Goal: Task Accomplishment & Management: Complete application form

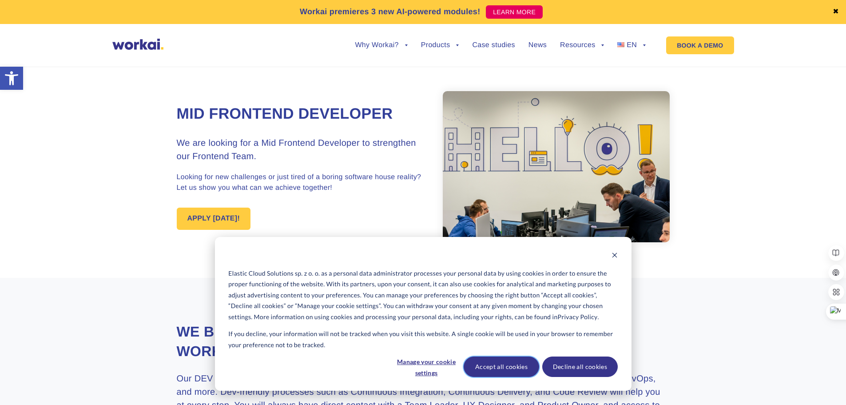
click at [527, 372] on button "Accept all cookies" at bounding box center [502, 366] width 76 height 20
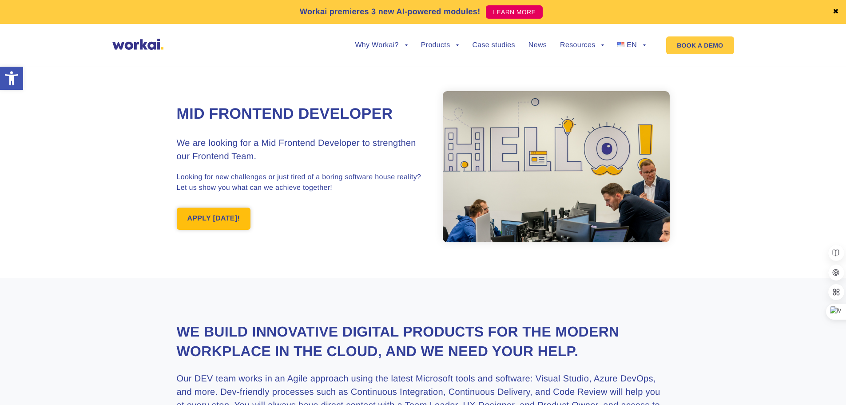
click at [231, 213] on link "APPLY [DATE]!" at bounding box center [214, 218] width 74 height 22
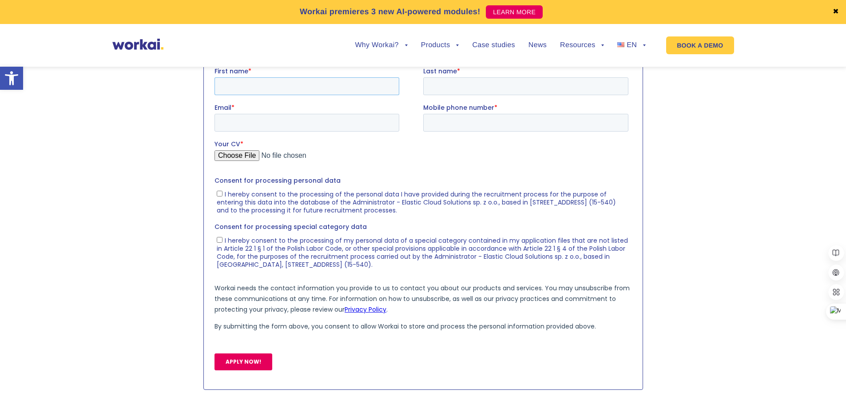
drag, startPoint x: 282, startPoint y: 88, endPoint x: 286, endPoint y: 93, distance: 7.0
click at [282, 88] on input "First name *" at bounding box center [306, 86] width 185 height 18
click at [285, 112] on div "Email *" at bounding box center [318, 116] width 209 height 28
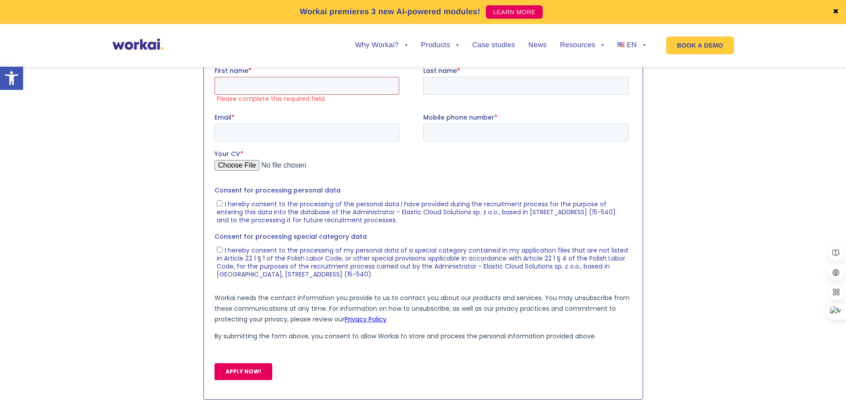
click at [283, 88] on input "First name *" at bounding box center [306, 85] width 185 height 18
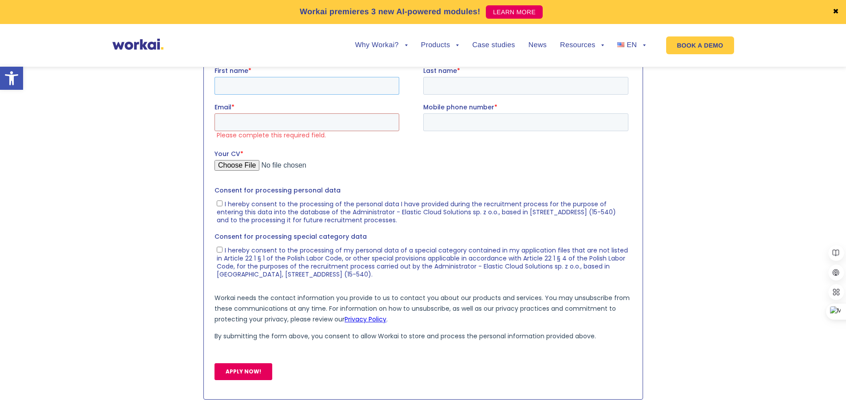
type input "[PERSON_NAME]"
type input "[PERSON_NAME][EMAIL_ADDRESS][PERSON_NAME][DOMAIN_NAME]"
type input "[PHONE_NUMBER]"
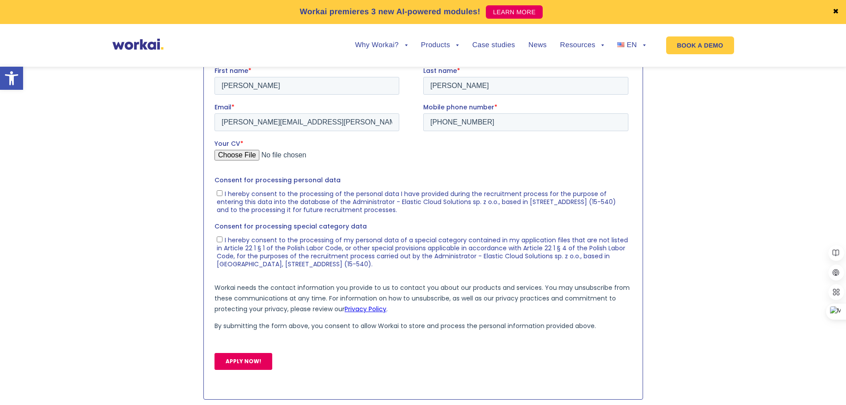
click at [297, 149] on input "Your CV *" at bounding box center [421, 158] width 414 height 18
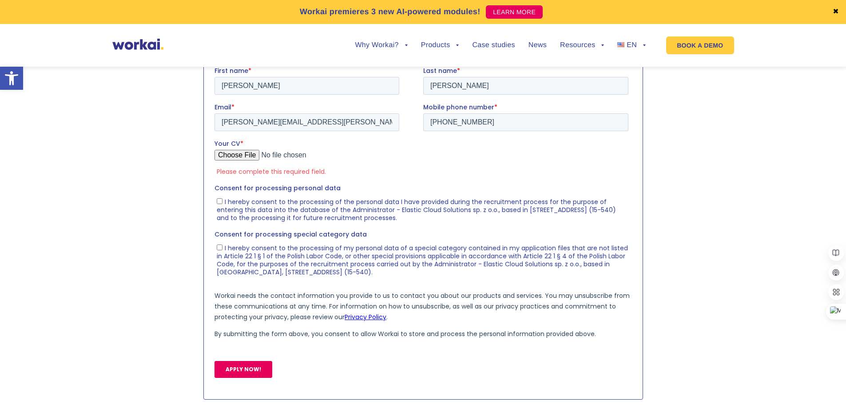
type input "C:\fakepath\[PERSON_NAME].pdf"
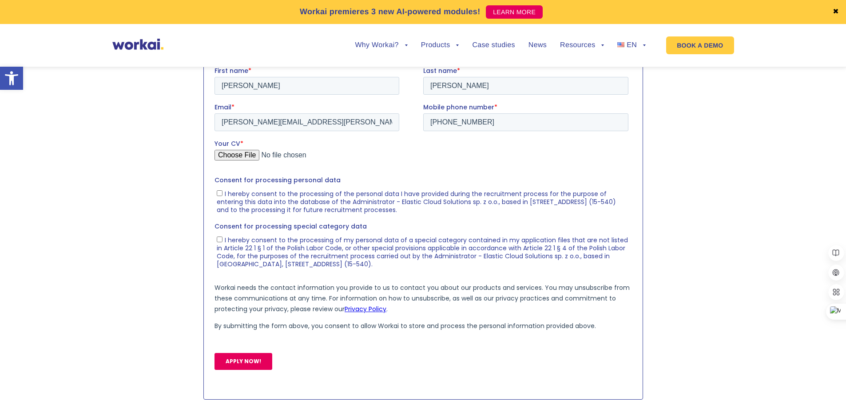
click at [238, 350] on div "APPLY NOW!" at bounding box center [423, 361] width 418 height 32
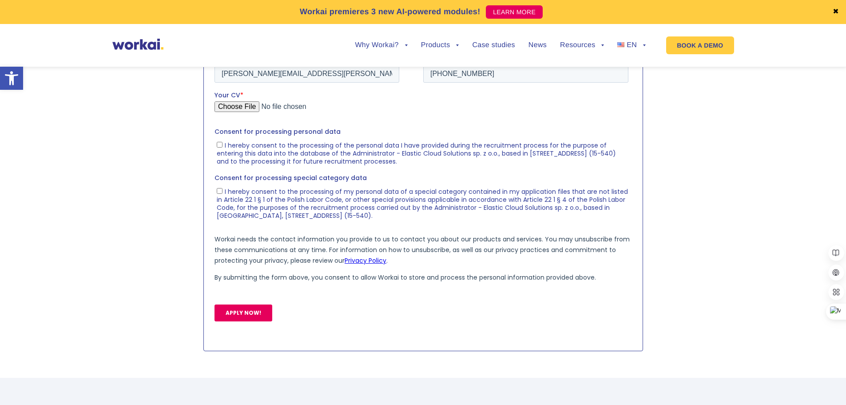
scroll to position [1049, 0]
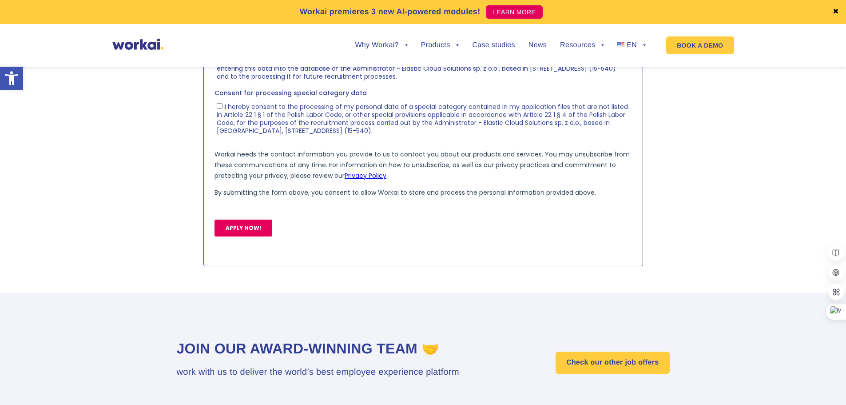
click at [258, 231] on input "APPLY NOW!" at bounding box center [243, 227] width 58 height 17
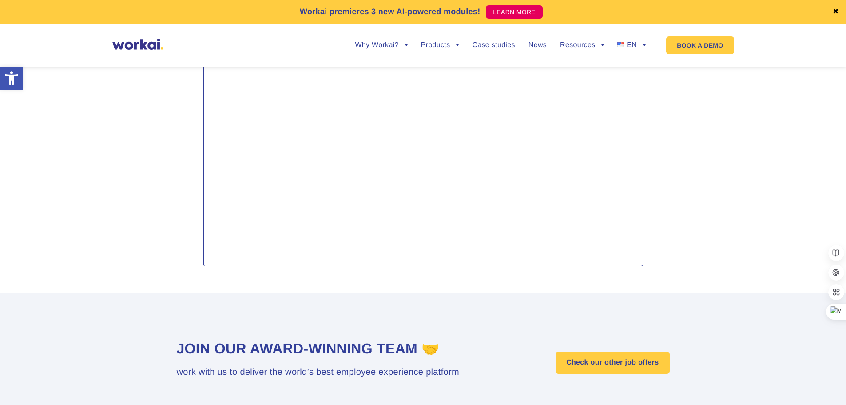
drag, startPoint x: 558, startPoint y: 219, endPoint x: 572, endPoint y: 247, distance: 31.4
drag, startPoint x: 358, startPoint y: 314, endPoint x: 813, endPoint y: 148, distance: 484.7
click at [813, 148] on section at bounding box center [423, 93] width 846 height 353
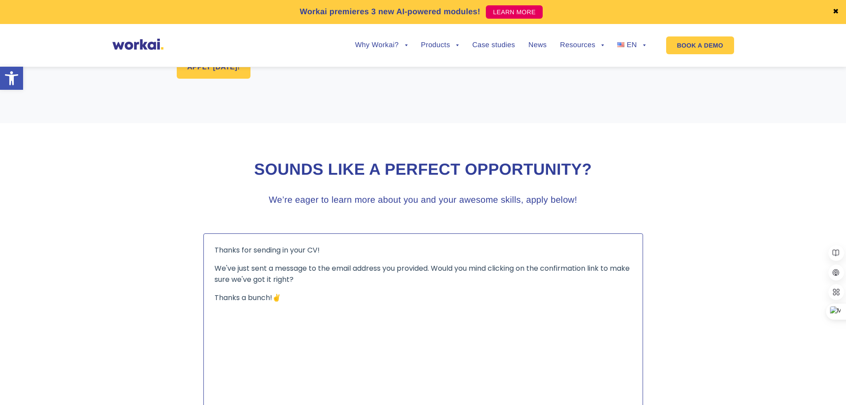
scroll to position [738, 0]
